Goal: Transaction & Acquisition: Book appointment/travel/reservation

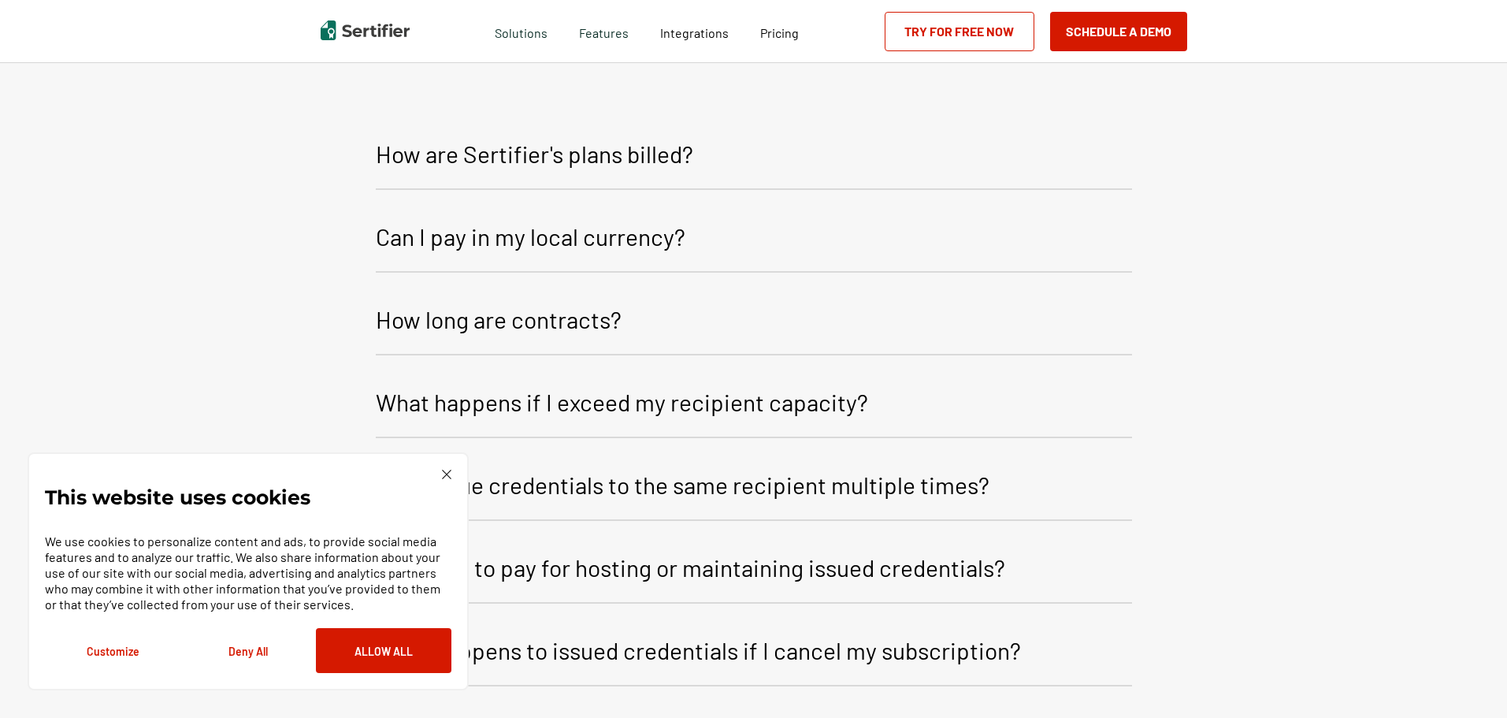
scroll to position [1418, 0]
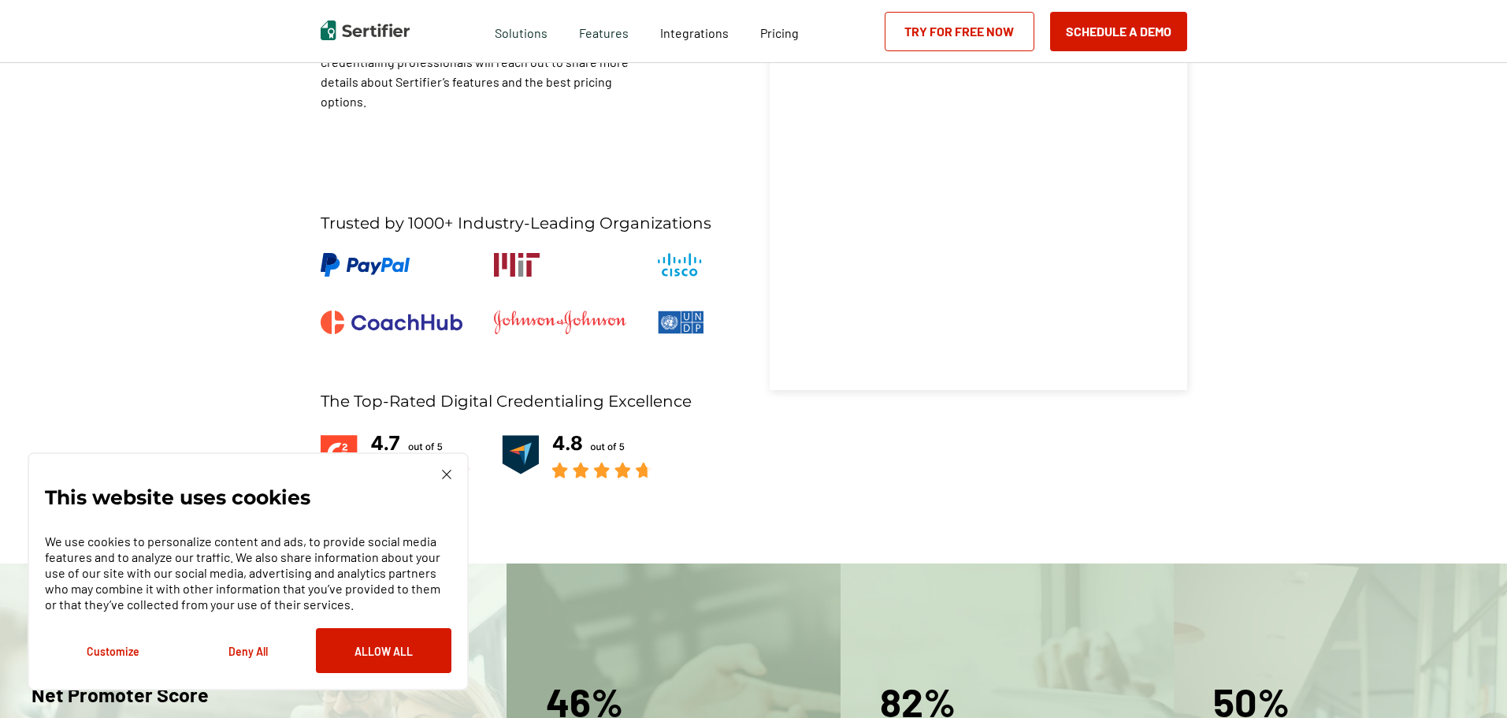
scroll to position [394, 0]
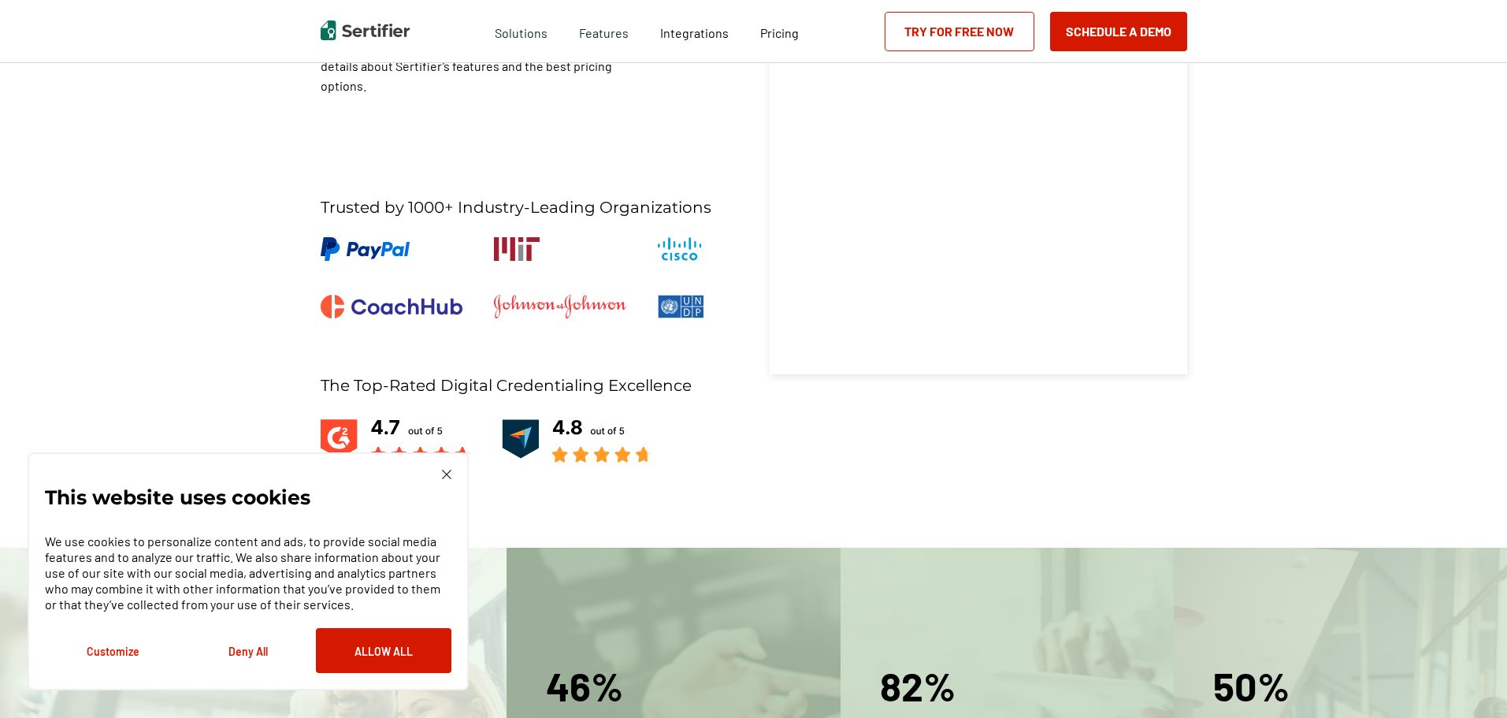
click at [447, 473] on img at bounding box center [446, 474] width 9 height 9
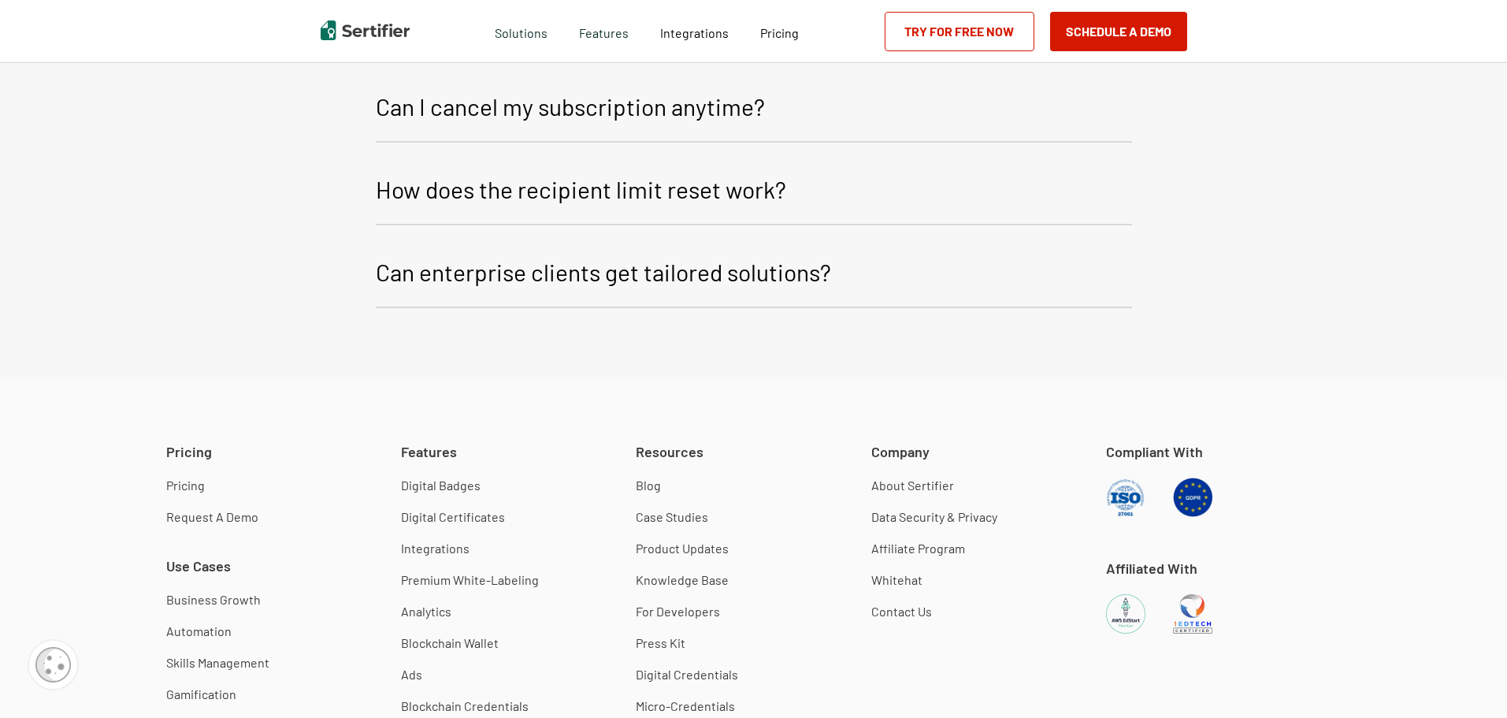
scroll to position [2915, 0]
